Goal: Task Accomplishment & Management: Complete application form

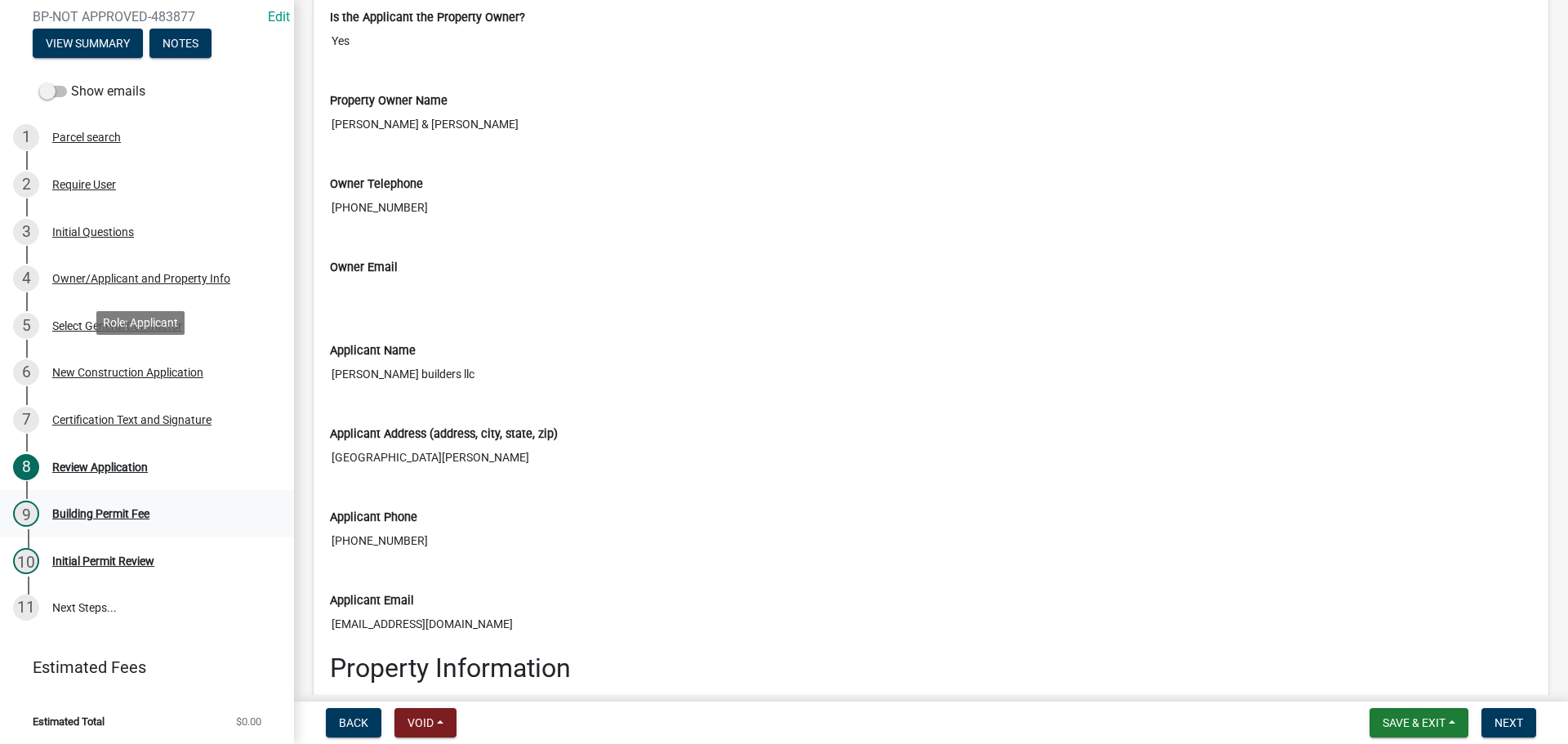
scroll to position [202, 0]
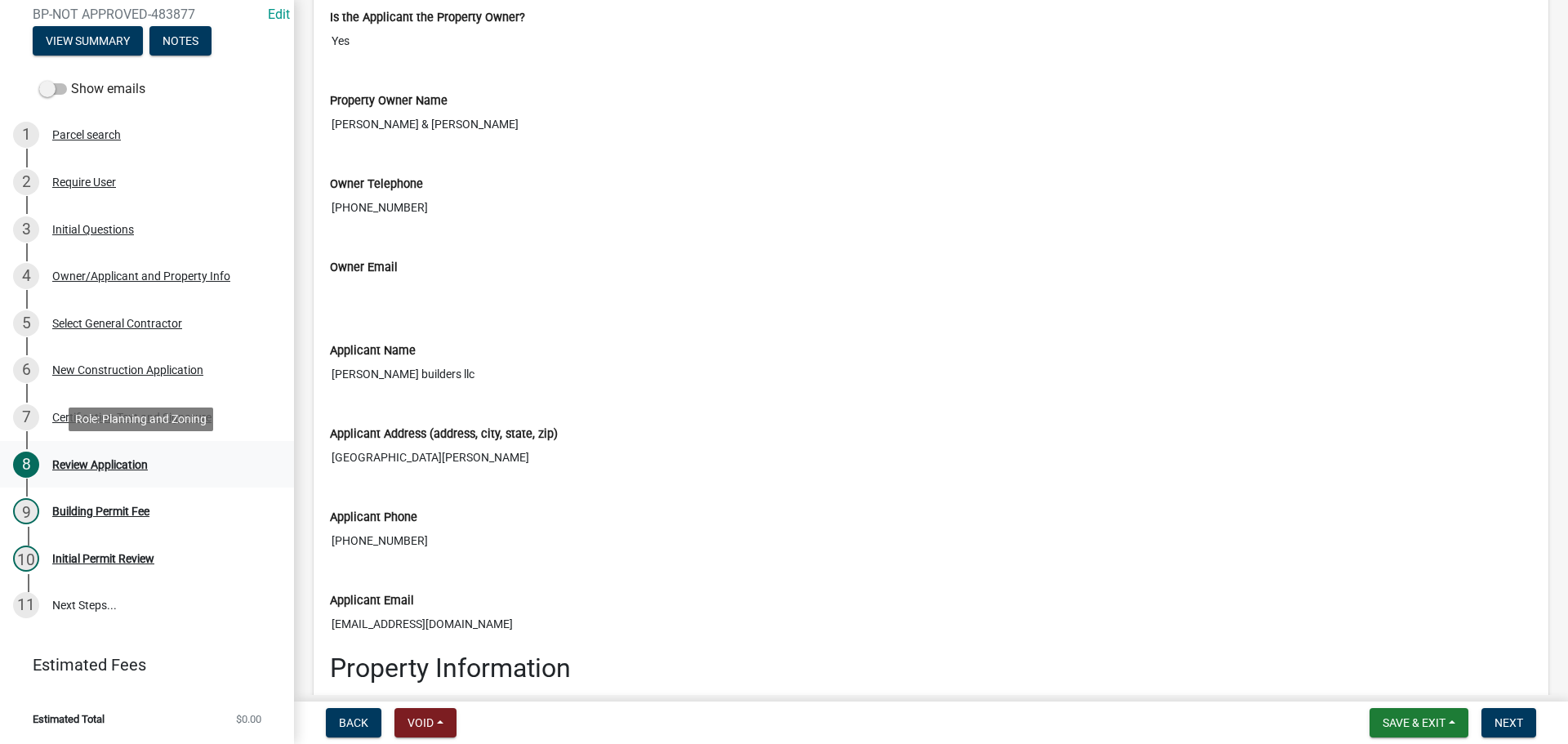
click at [122, 456] on div "8 Review Application" at bounding box center [140, 464] width 254 height 26
click at [161, 322] on div "Select General Contractor" at bounding box center [117, 323] width 130 height 12
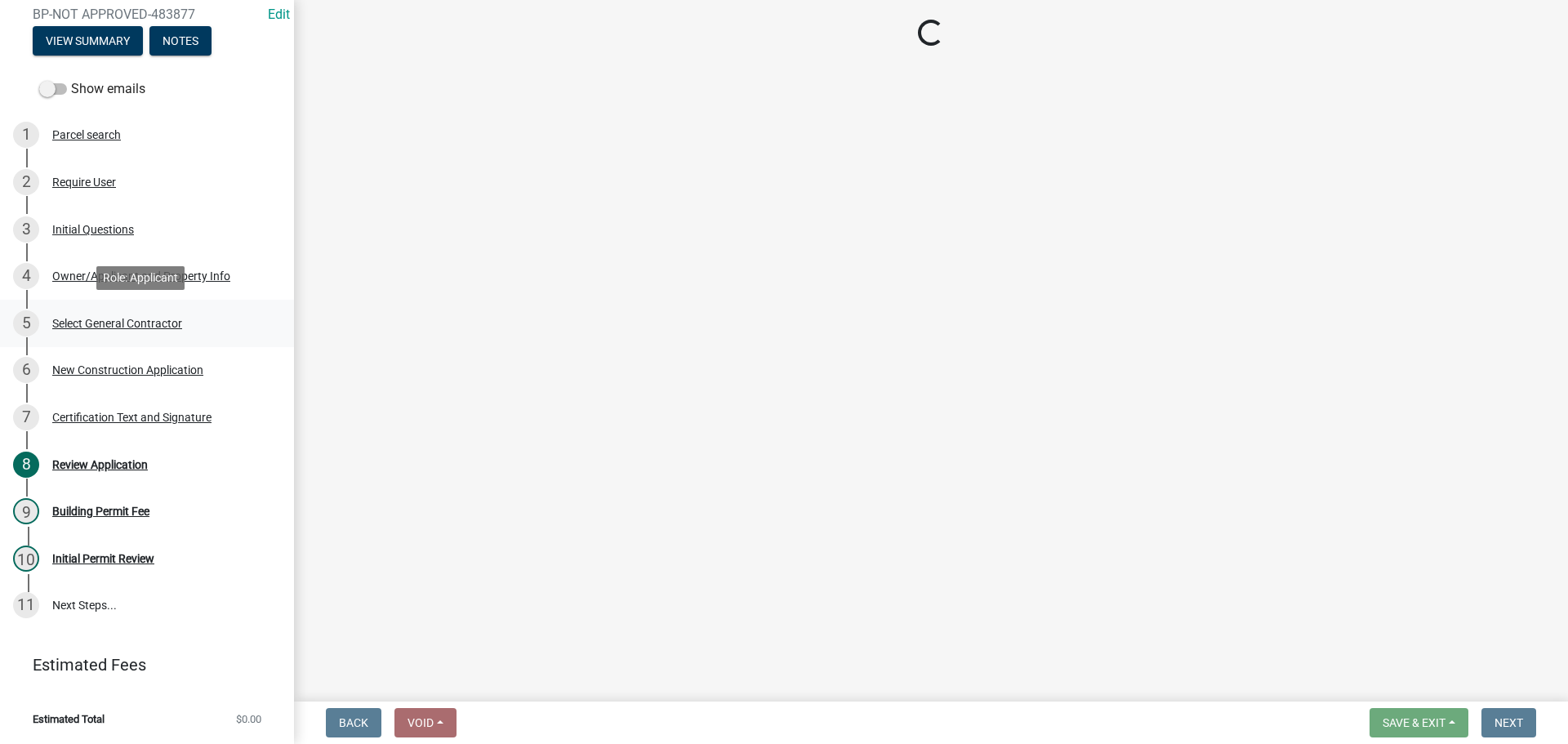
scroll to position [0, 0]
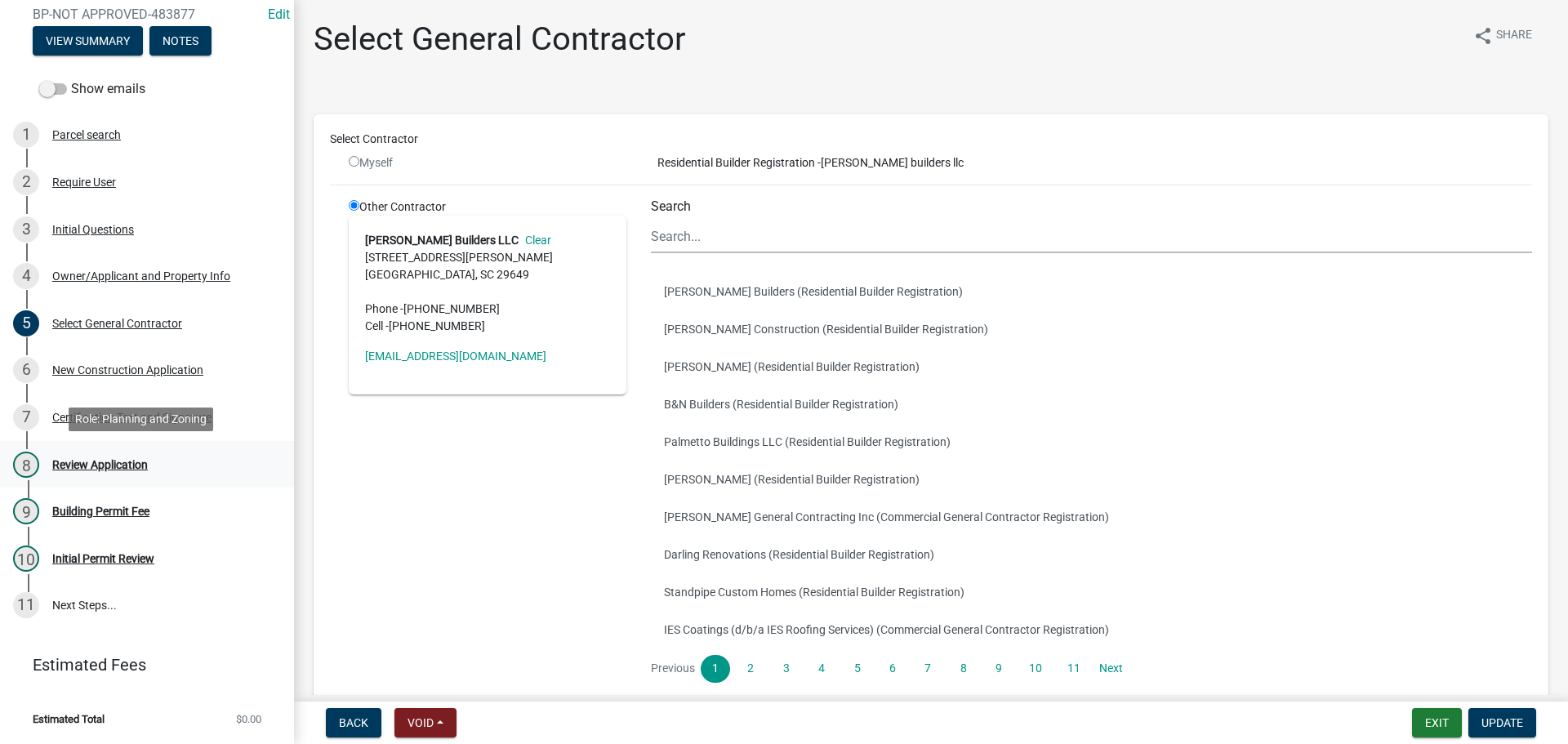
click at [116, 465] on div "Review Application" at bounding box center [100, 464] width 96 height 12
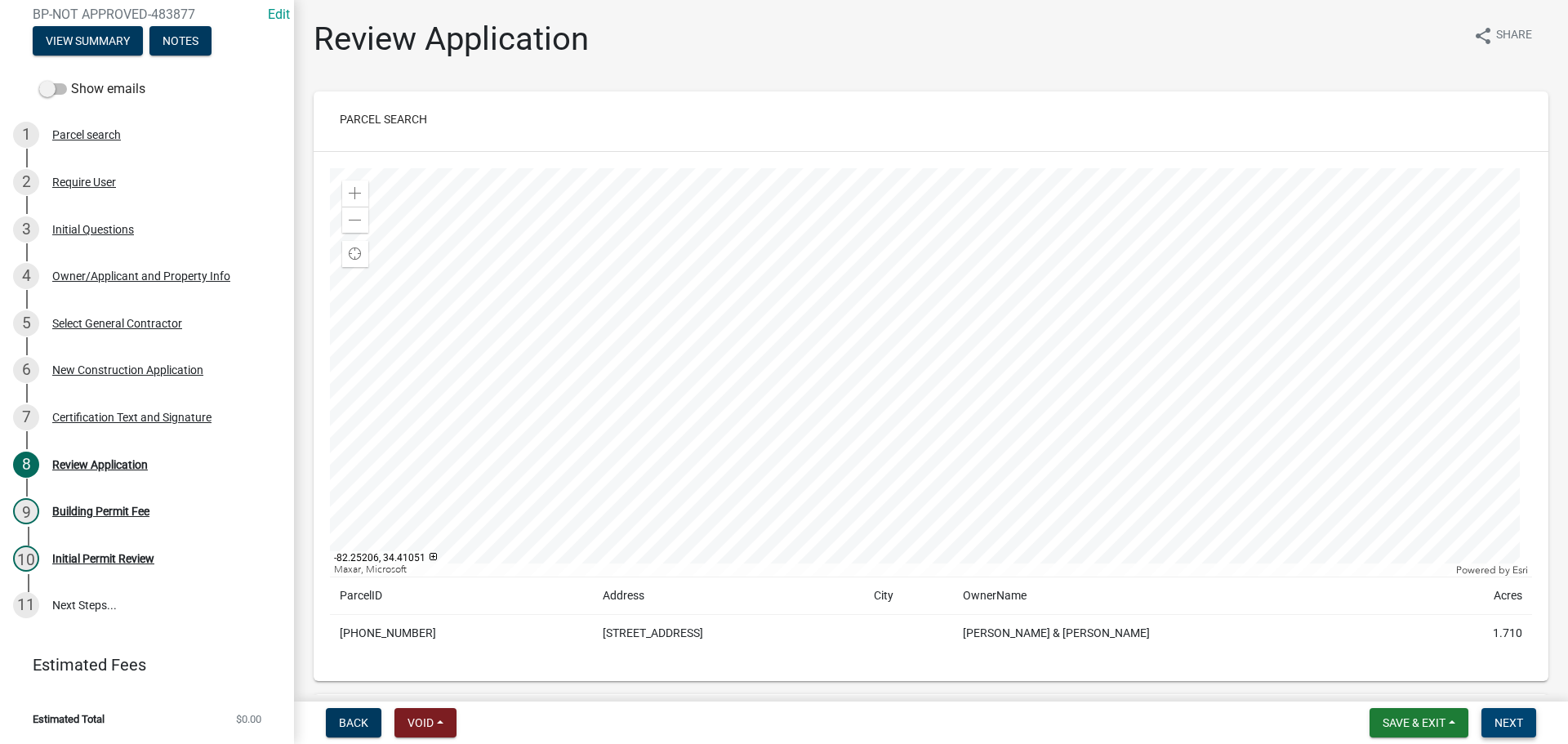
click at [1519, 720] on span "Next" at bounding box center [1509, 722] width 29 height 13
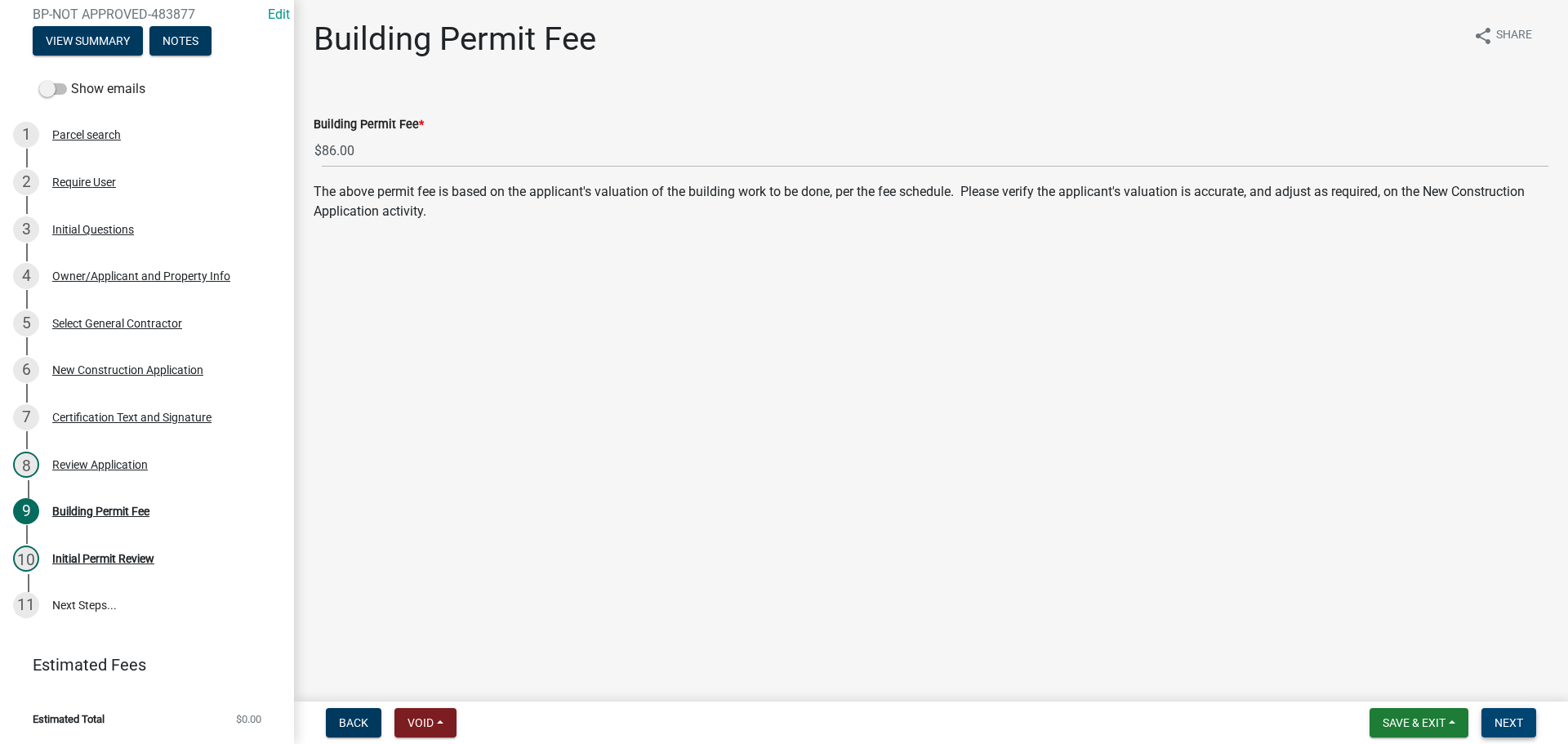
click at [1510, 726] on span "Next" at bounding box center [1509, 722] width 29 height 13
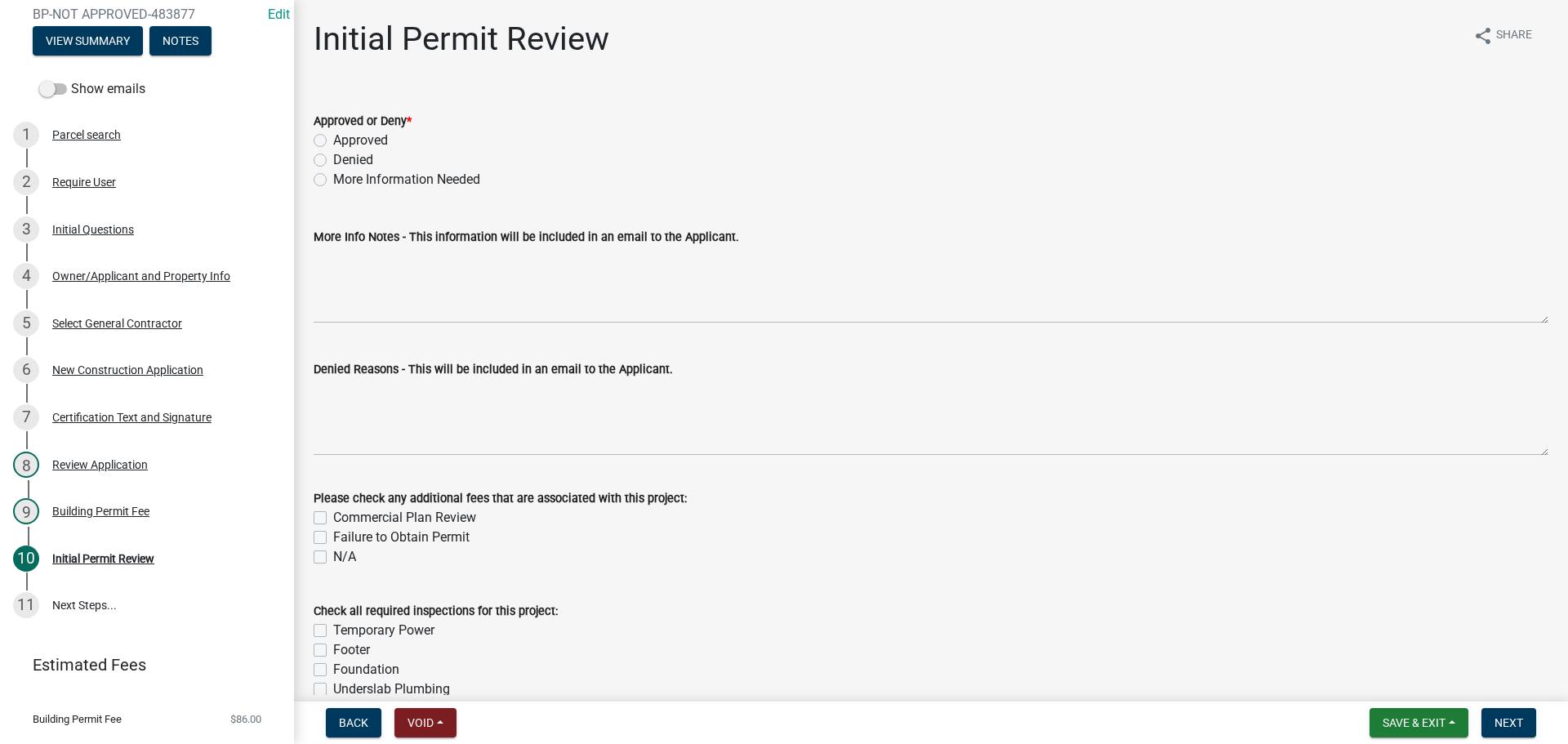
click at [333, 140] on label "Approved" at bounding box center [360, 141] width 55 height 20
click at [333, 140] on input "Approved" at bounding box center [338, 136] width 11 height 11
radio input "true"
click at [1505, 720] on span "Next" at bounding box center [1509, 722] width 29 height 13
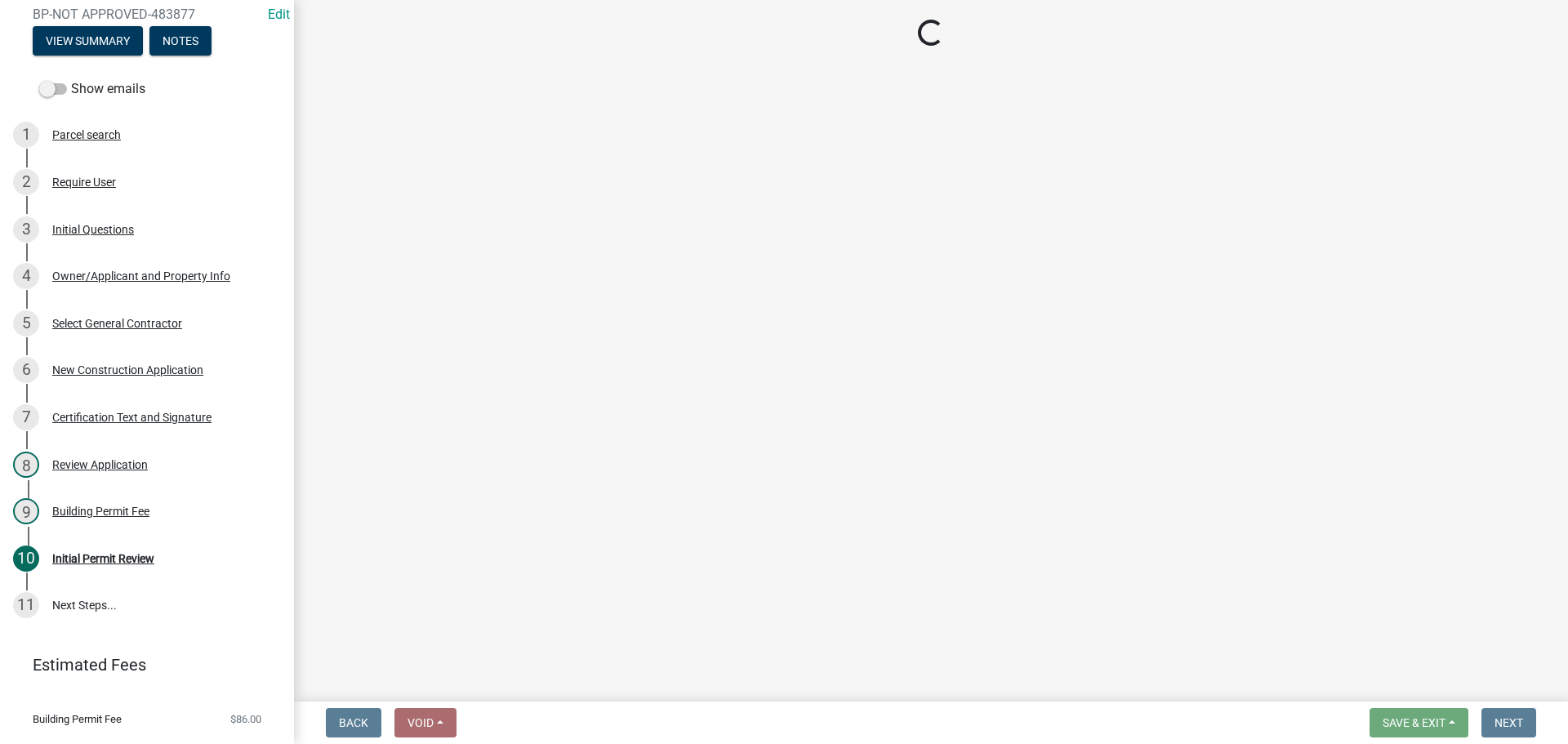
select select "3: 3"
